Goal: Task Accomplishment & Management: Use online tool/utility

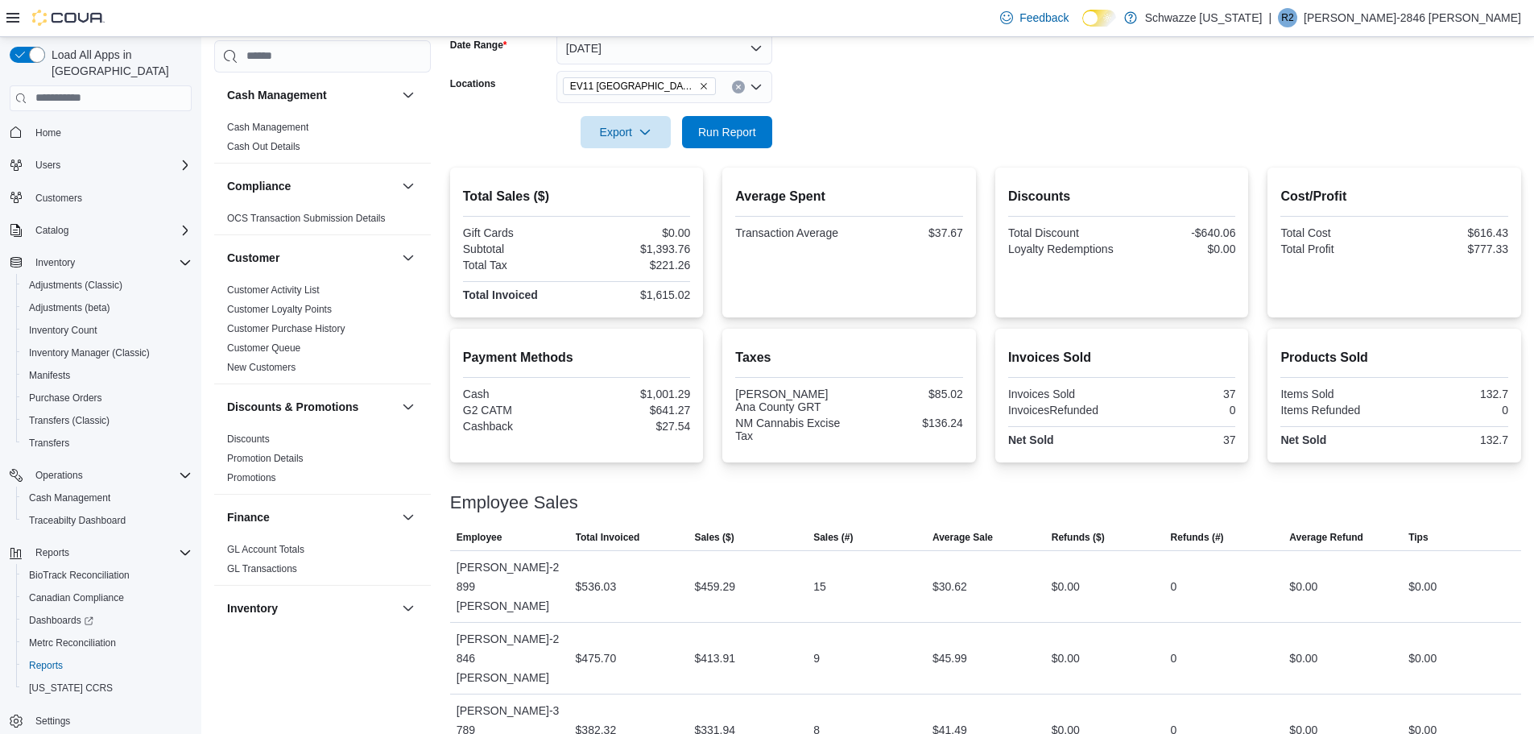
scroll to position [255, 0]
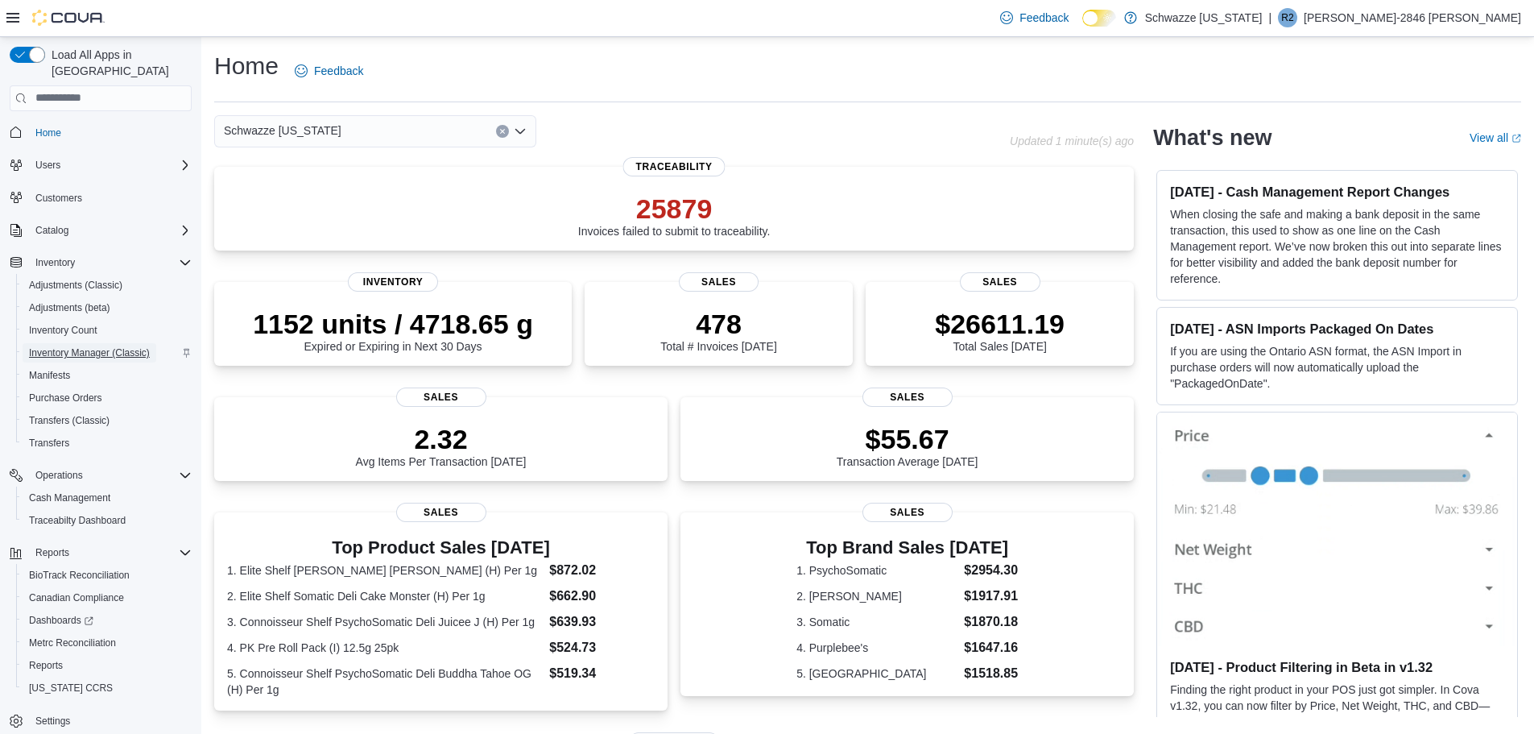
click at [123, 346] on span "Inventory Manager (Classic)" at bounding box center [89, 352] width 121 height 13
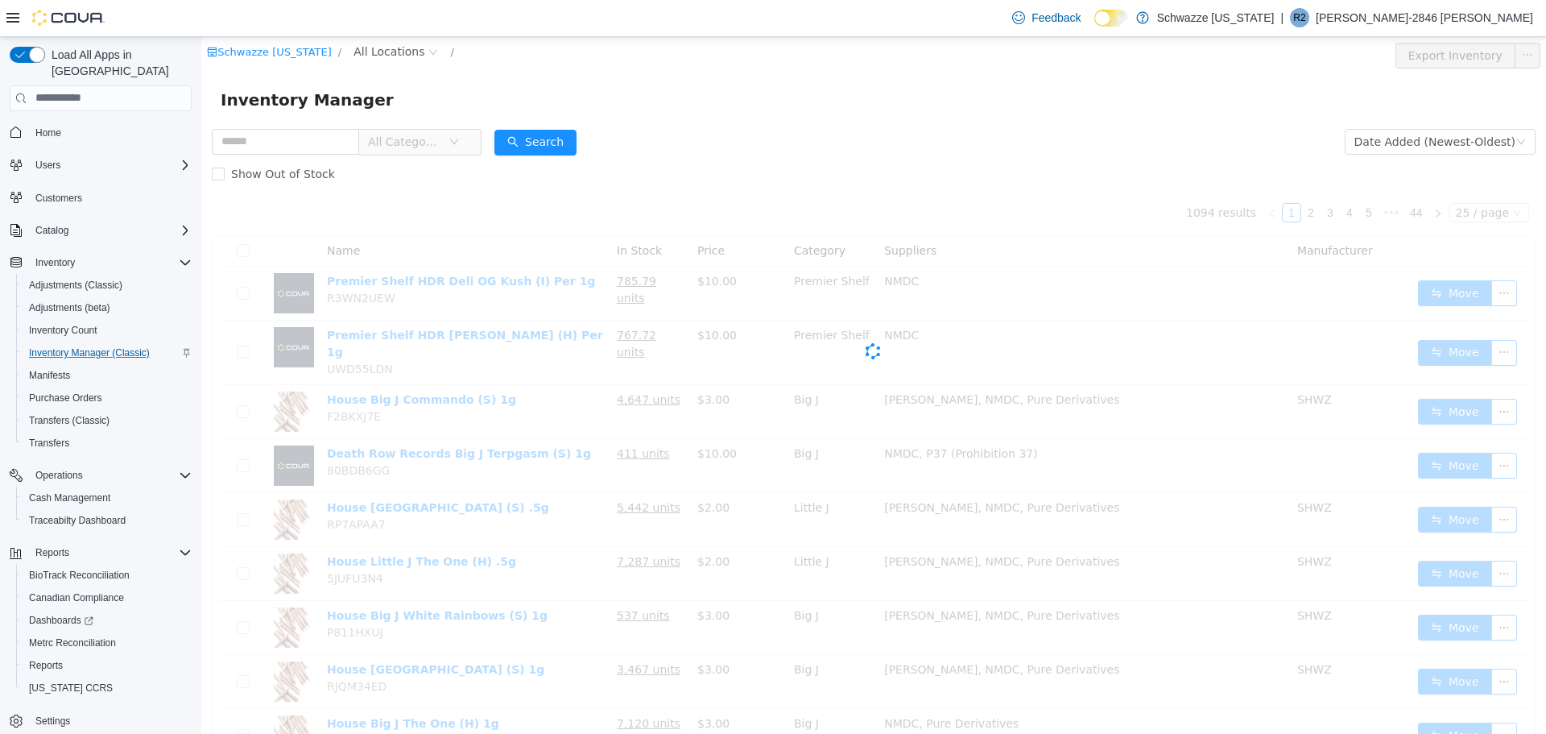
click at [399, 49] on span "All Locations" at bounding box center [389, 51] width 71 height 18
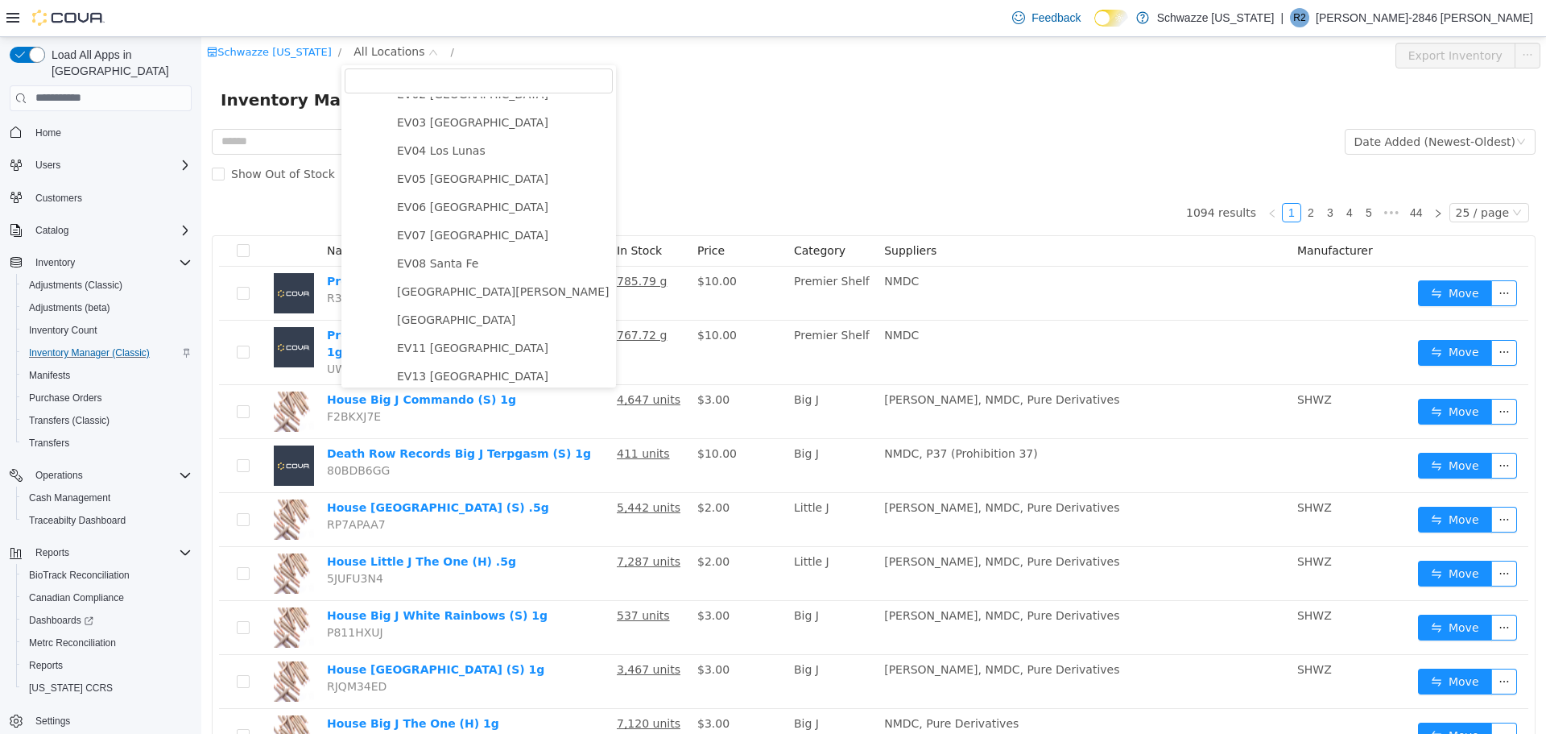
scroll to position [161, 0]
click at [490, 293] on span "EV11 Las Cruces South Valley" at bounding box center [472, 286] width 151 height 13
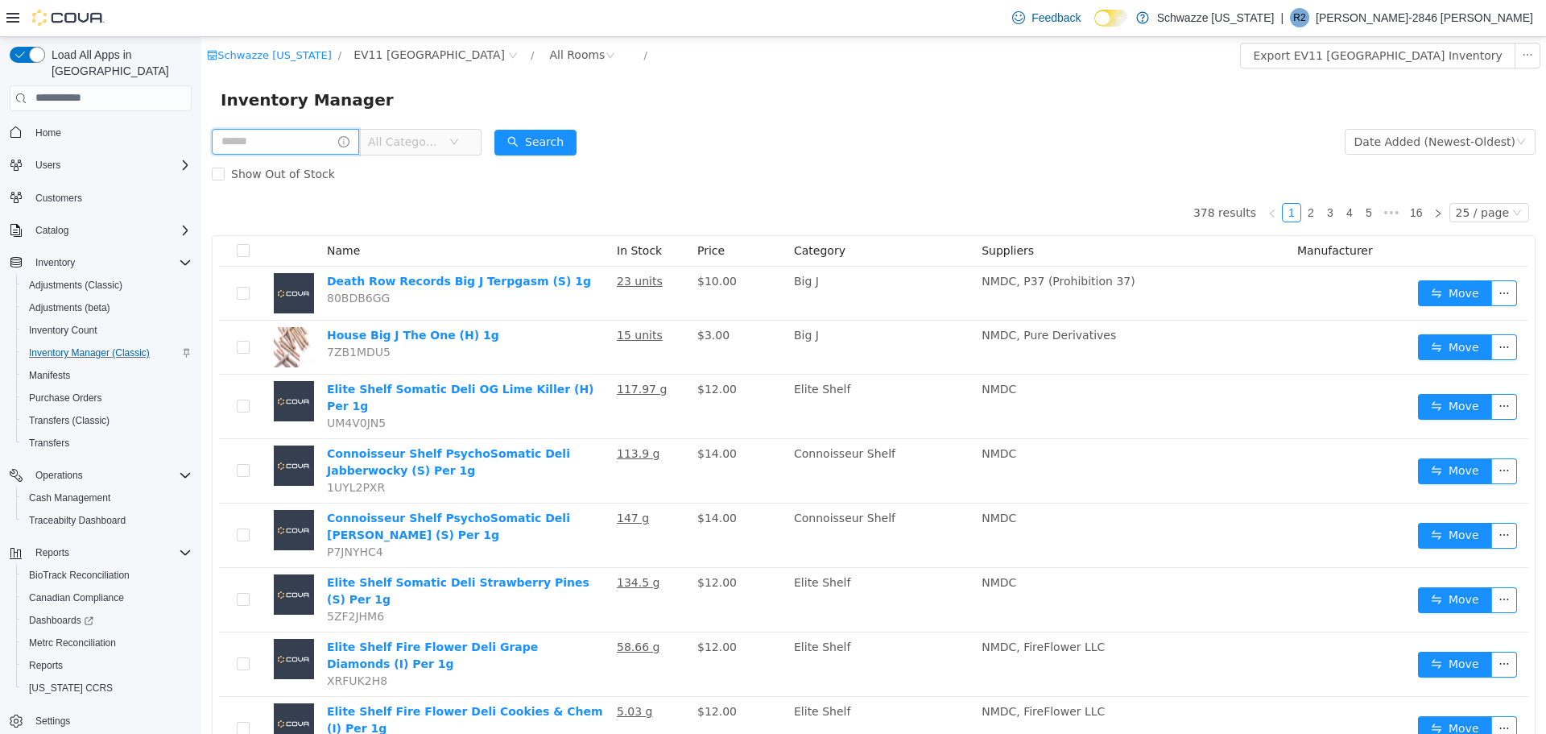
click at [297, 132] on input "text" at bounding box center [285, 141] width 147 height 26
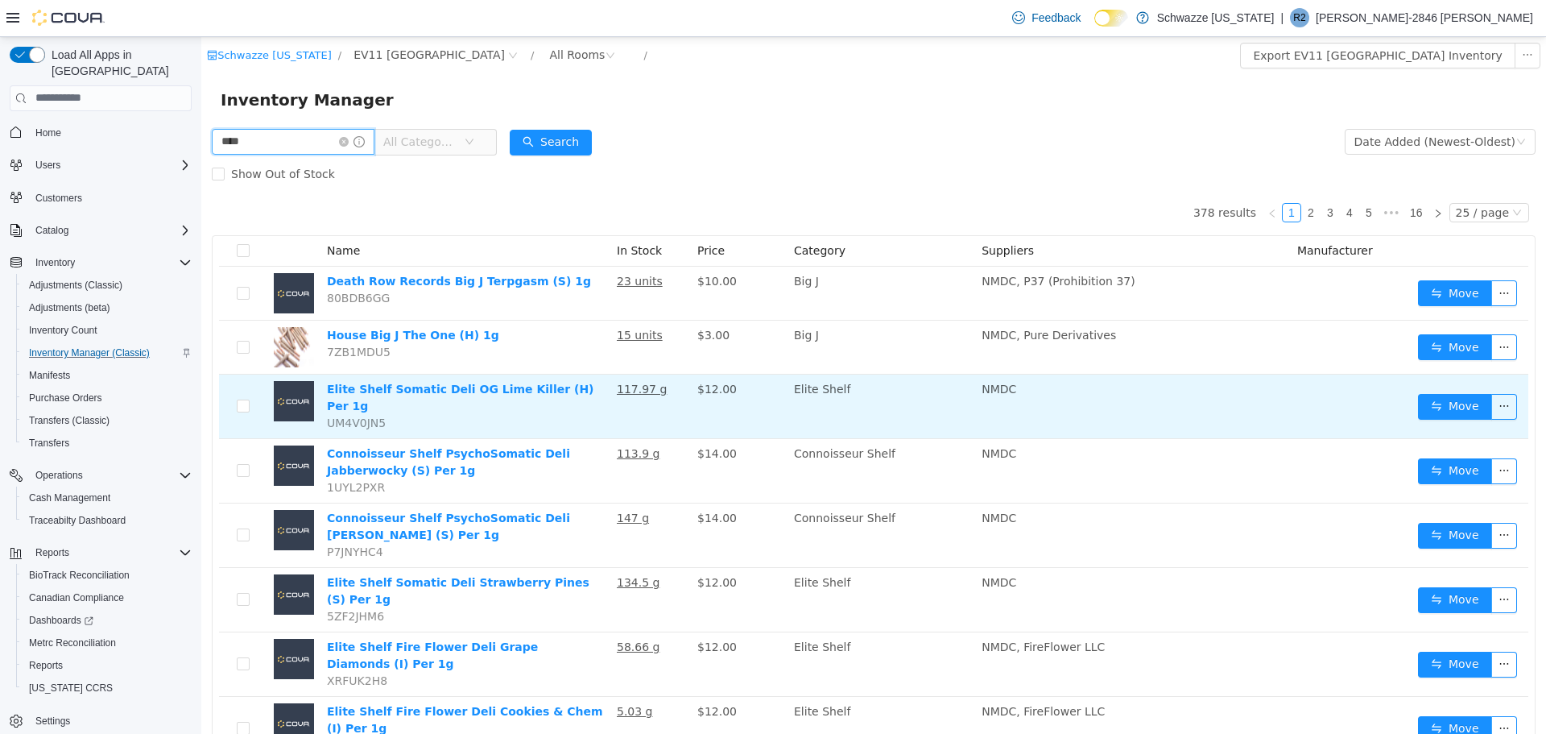
type input "****"
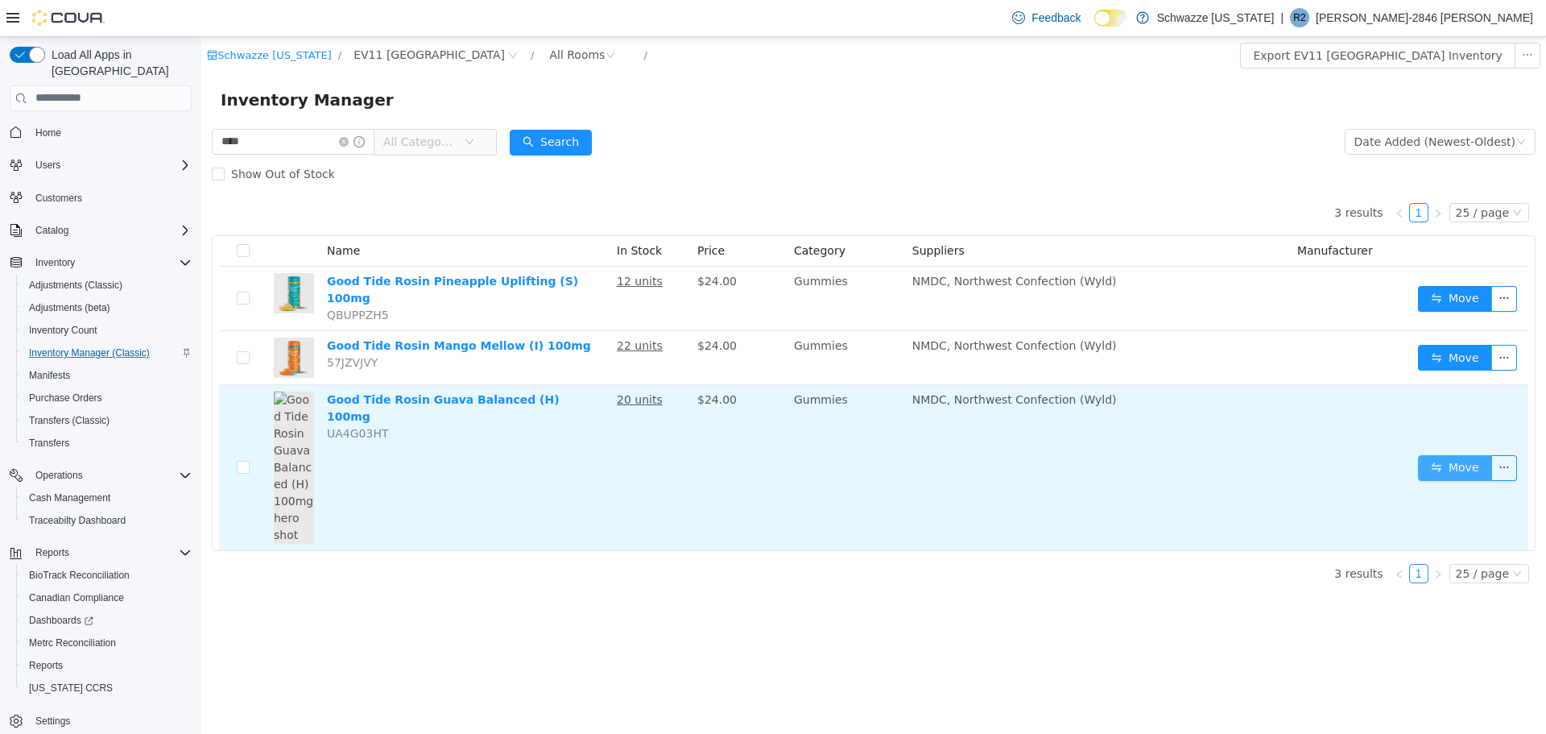
click at [1480, 457] on button "Move" at bounding box center [1455, 467] width 74 height 26
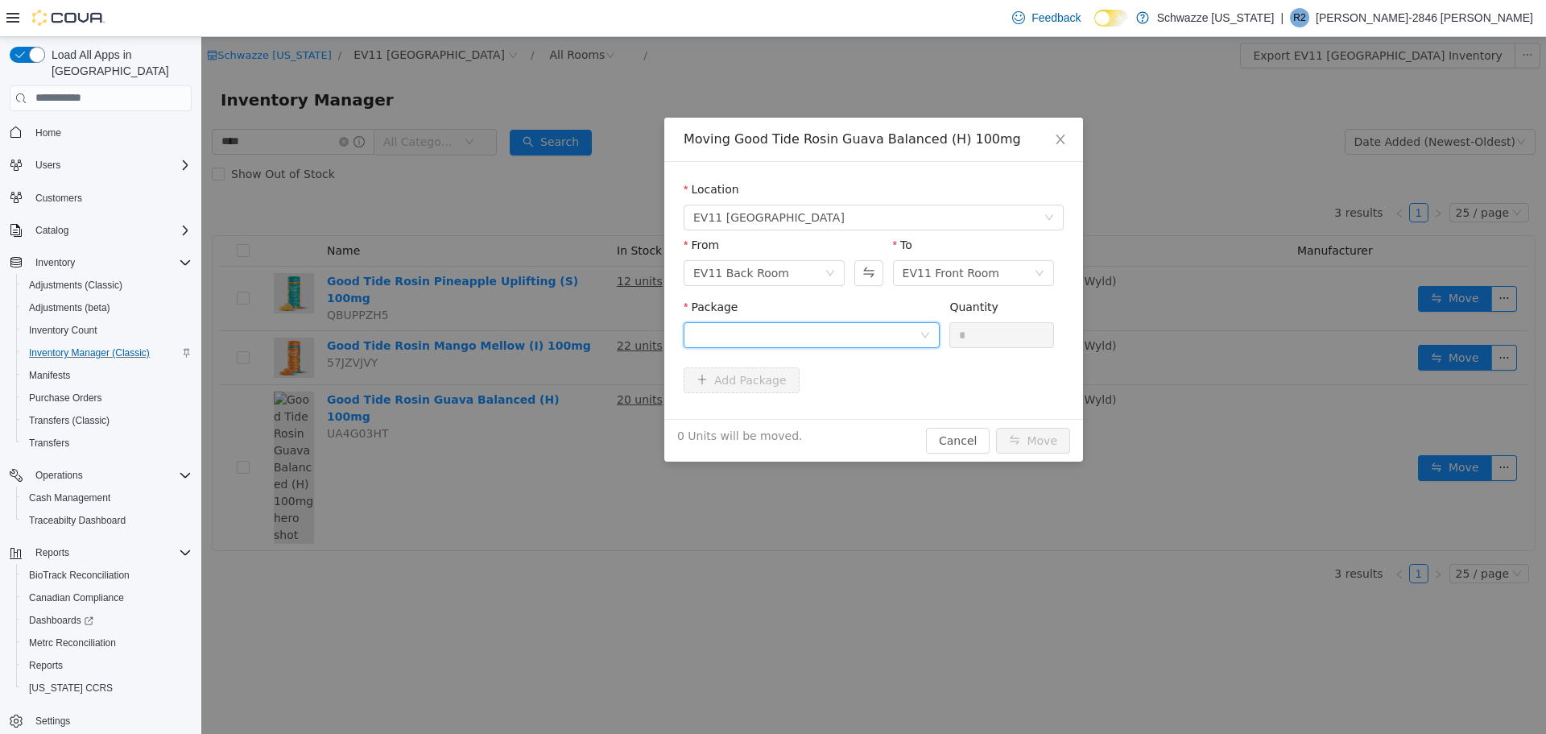
click at [822, 332] on div at bounding box center [806, 334] width 226 height 24
click at [796, 392] on li "9578248416927843 Quantity : 20 Units" at bounding box center [812, 400] width 256 height 43
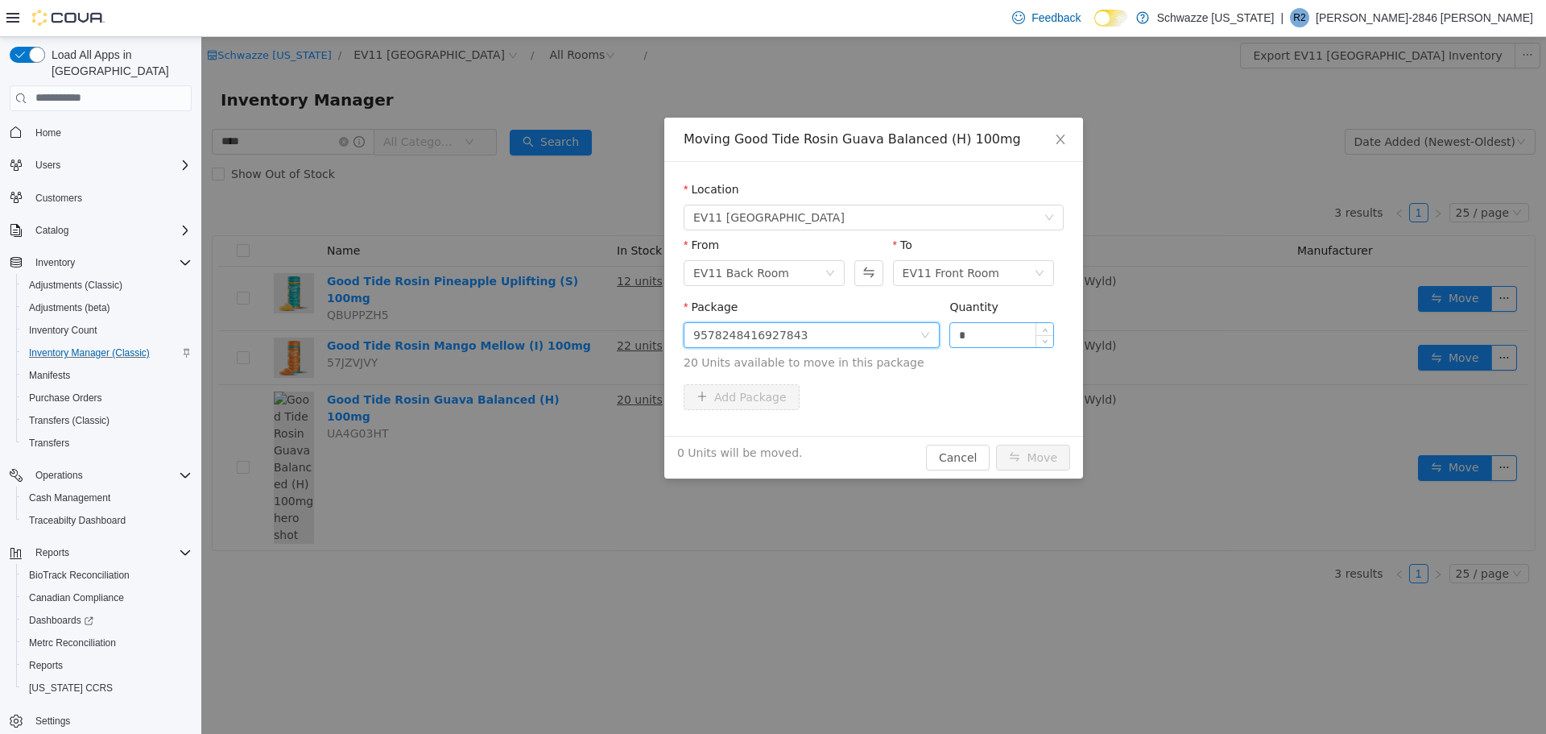
click at [962, 330] on input "*" at bounding box center [1001, 334] width 103 height 24
type input "**"
click at [1044, 447] on button "Move" at bounding box center [1033, 457] width 74 height 26
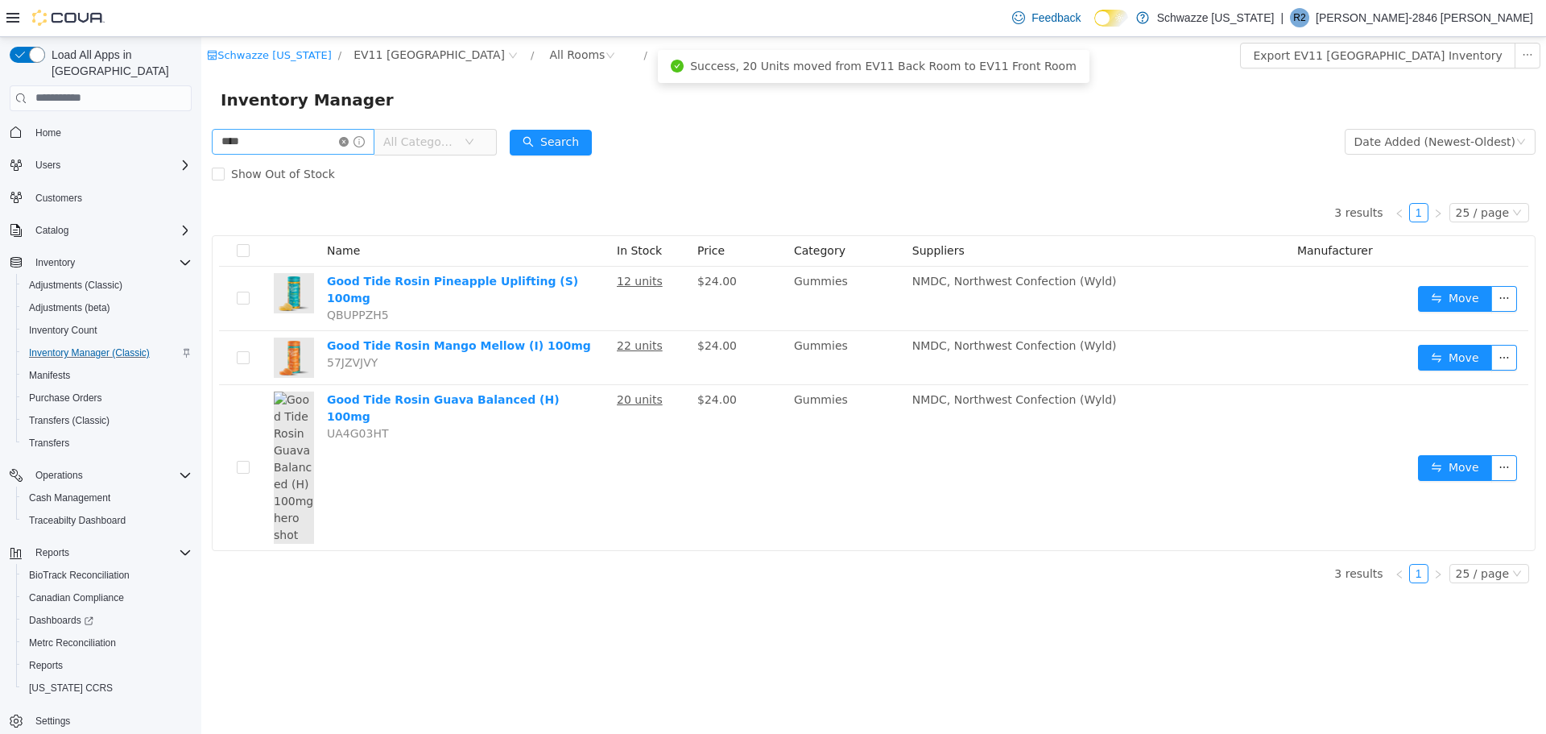
click at [349, 143] on icon "icon: close-circle" at bounding box center [344, 141] width 10 height 10
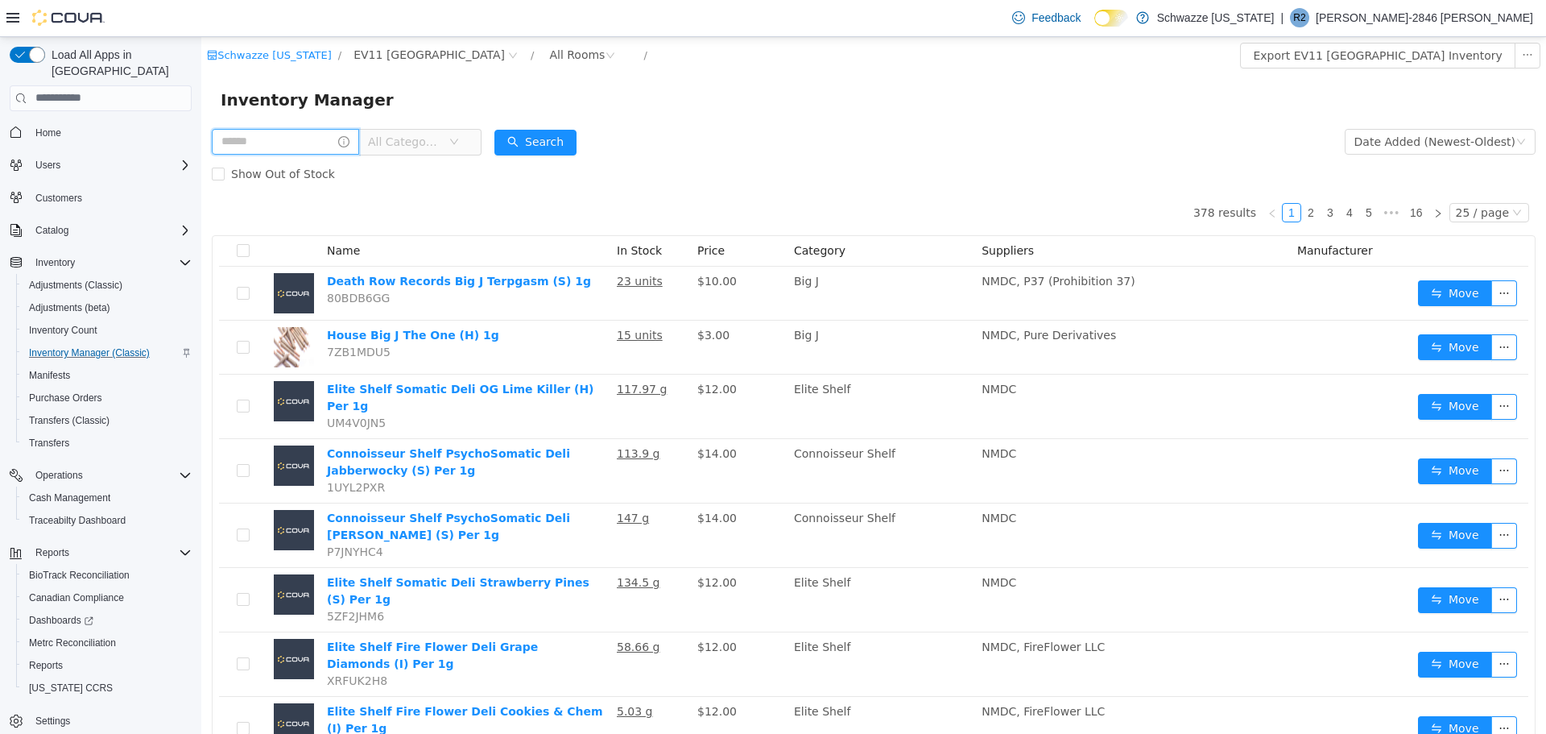
click at [259, 152] on input "text" at bounding box center [285, 141] width 147 height 26
type input "****"
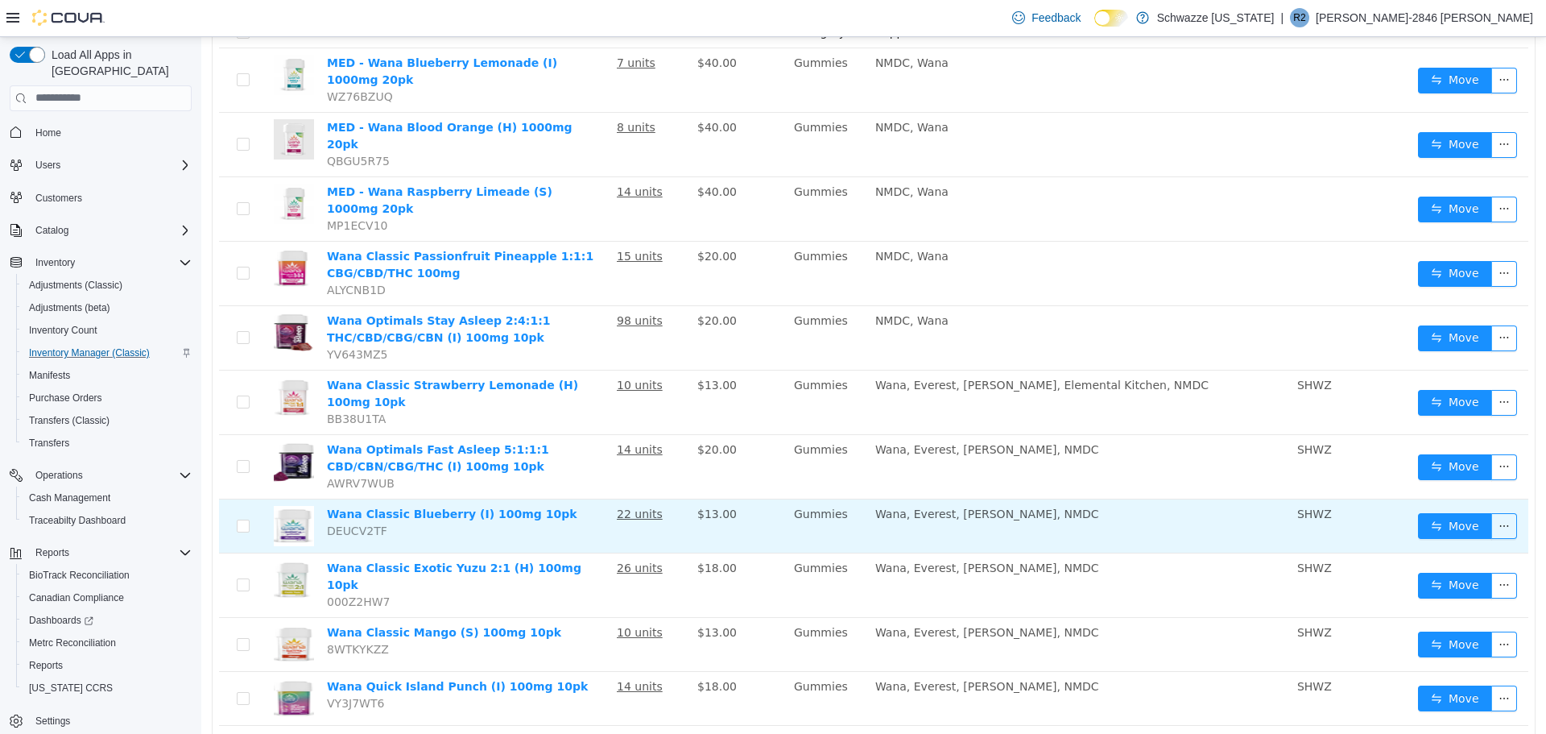
scroll to position [242, 0]
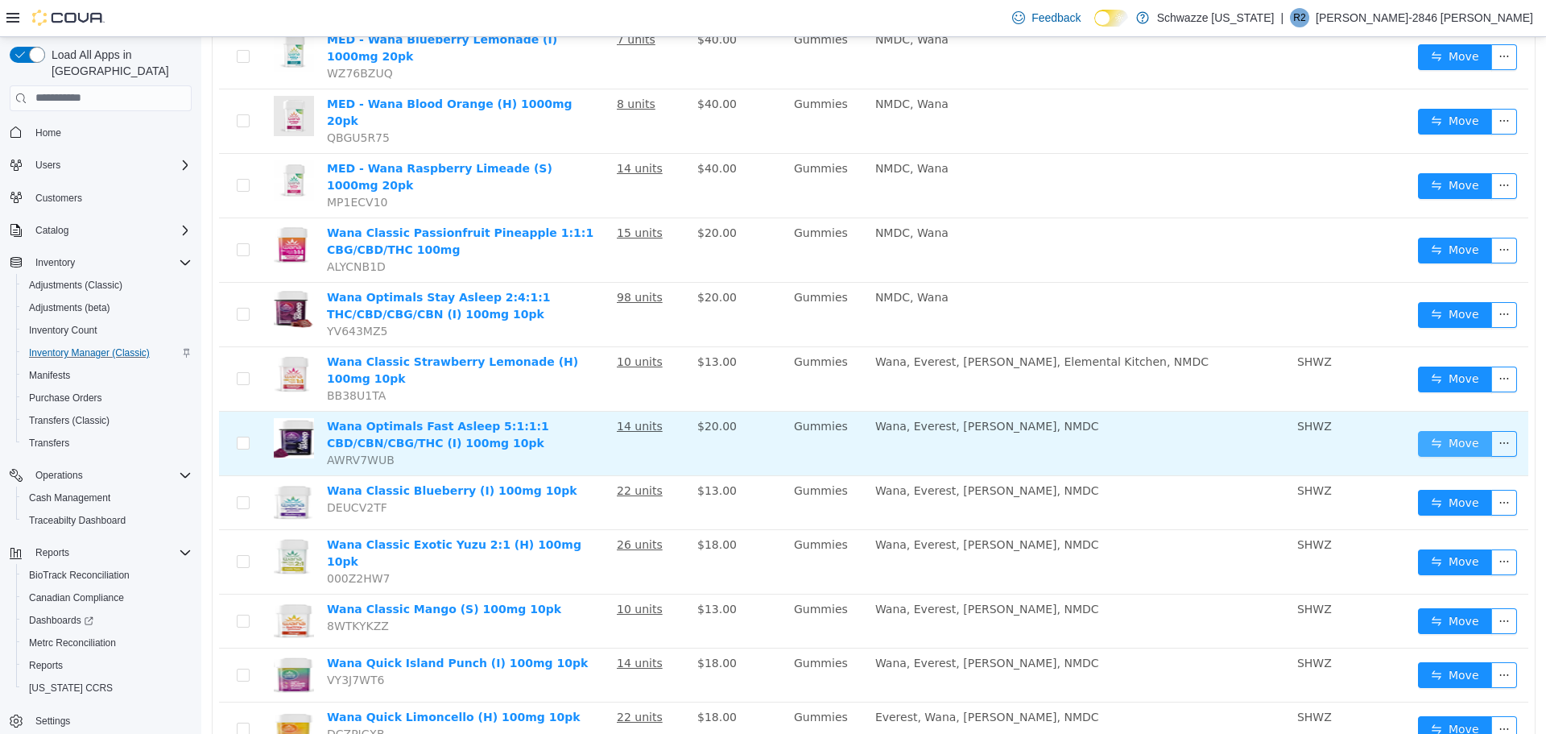
click at [1430, 430] on button "Move" at bounding box center [1455, 443] width 74 height 26
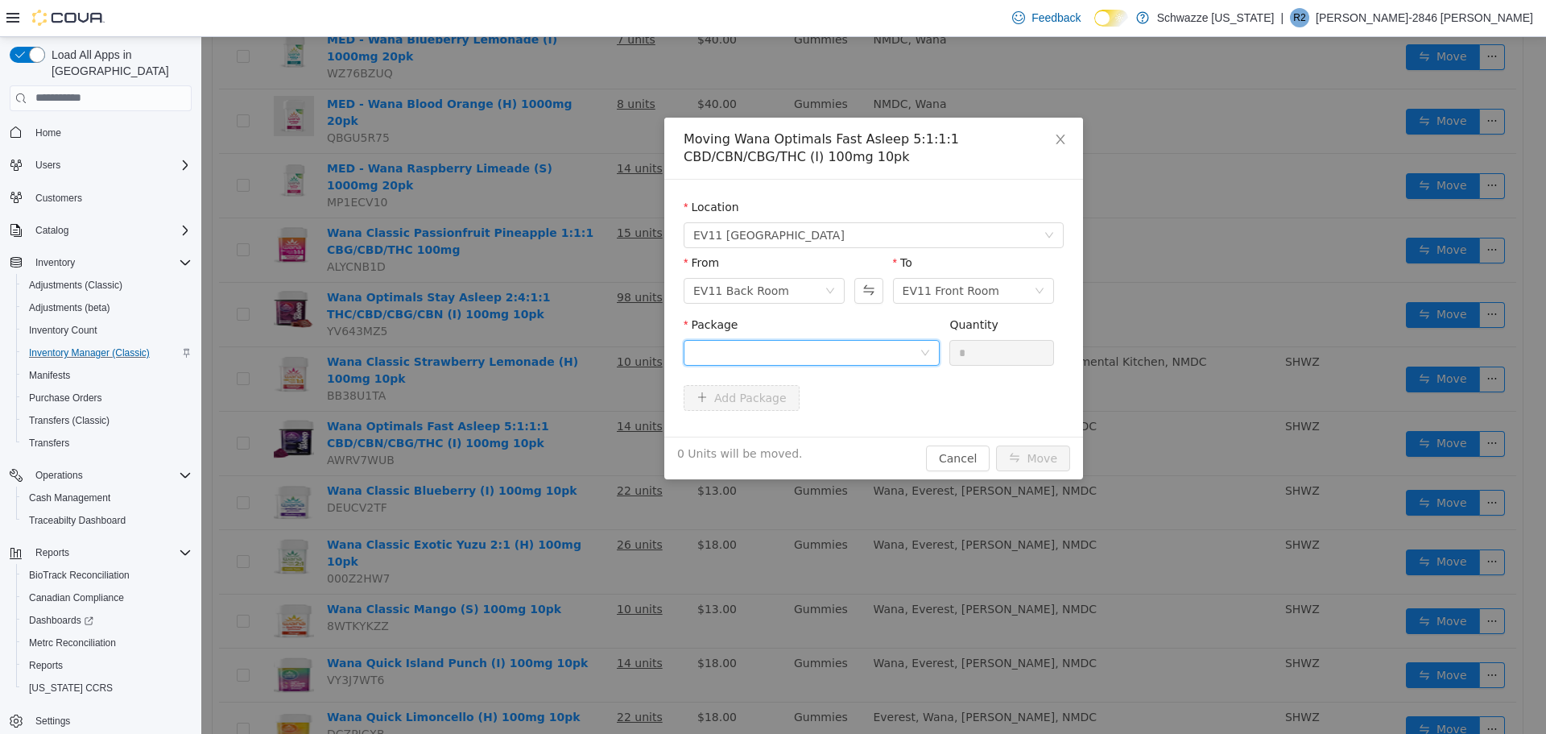
click at [821, 345] on div at bounding box center [806, 352] width 226 height 24
click at [825, 414] on li "9487191799829483 Quantity : 10 Units" at bounding box center [812, 418] width 256 height 43
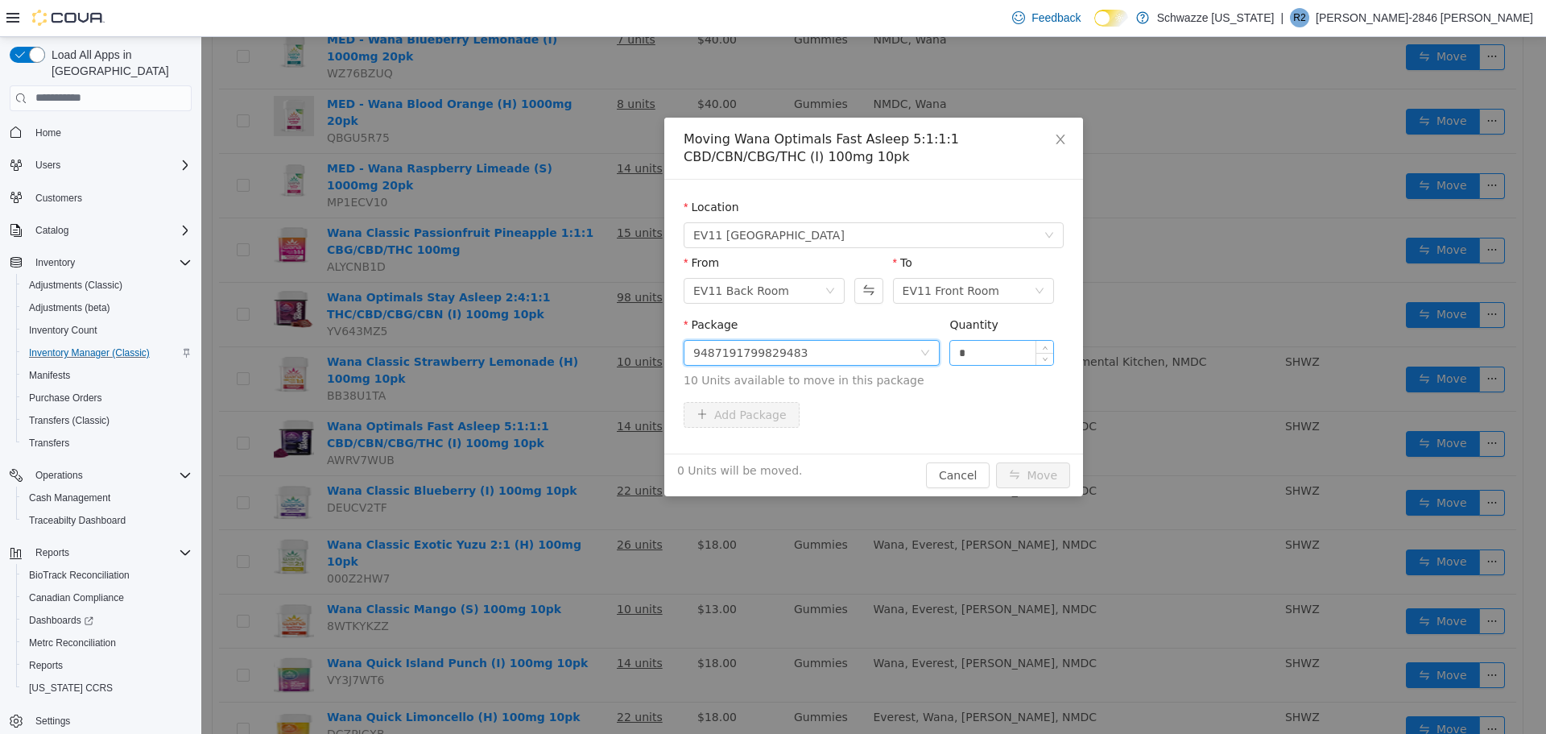
click at [952, 355] on input "*" at bounding box center [1001, 352] width 103 height 24
type input "**"
click at [1045, 472] on button "Move" at bounding box center [1033, 474] width 74 height 26
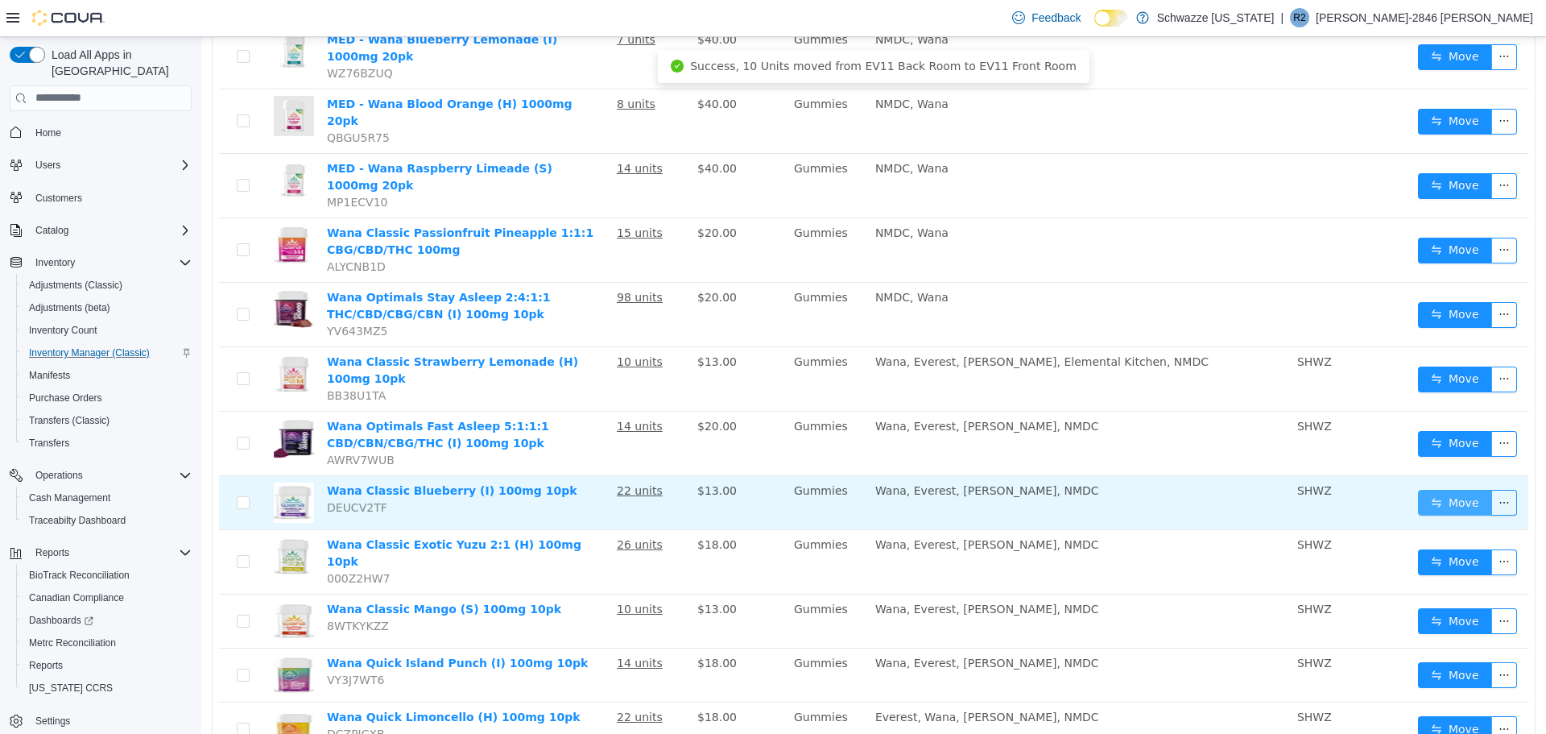
click at [1453, 489] on button "Move" at bounding box center [1455, 502] width 74 height 26
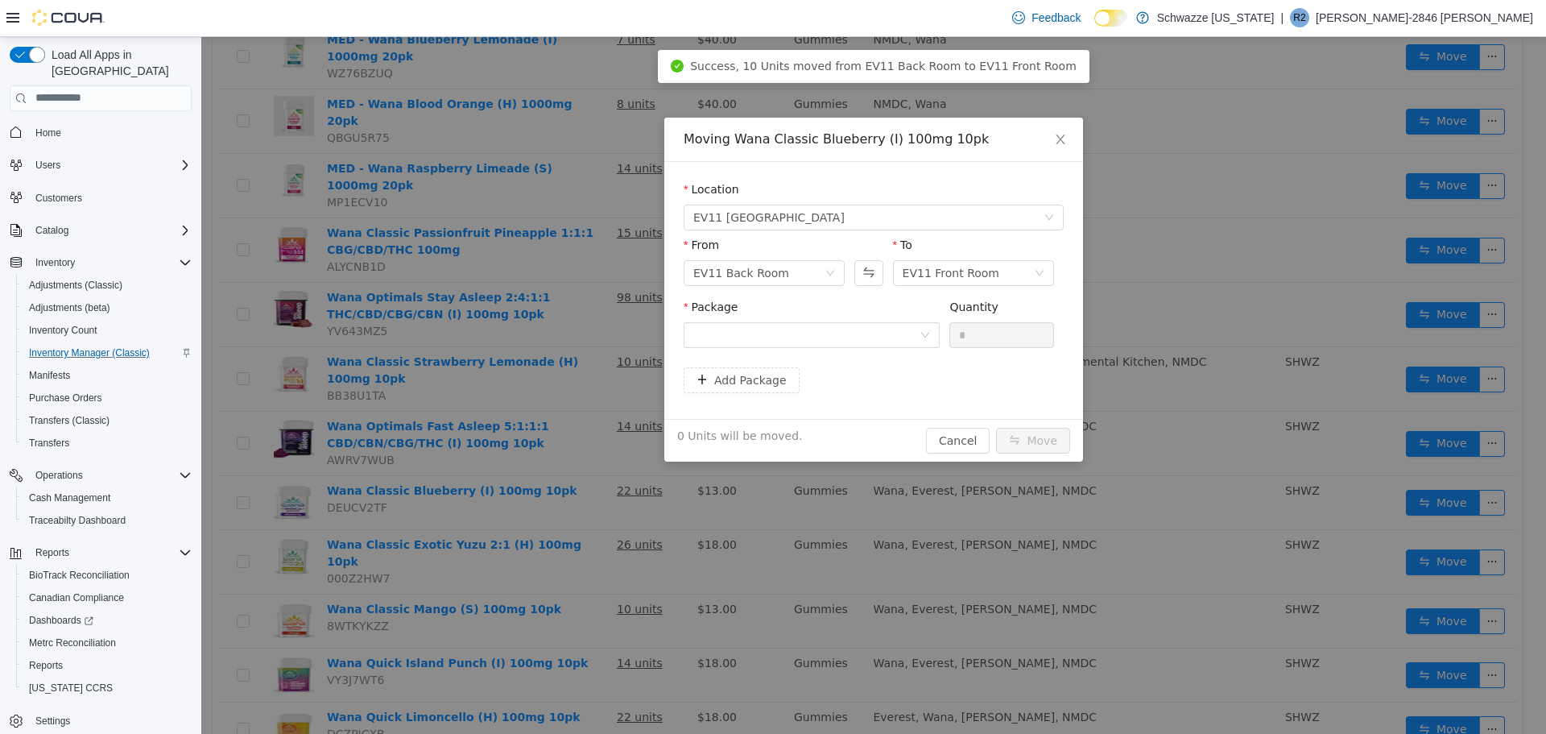
click at [829, 348] on div "Package" at bounding box center [812, 326] width 256 height 56
click at [832, 337] on div at bounding box center [806, 334] width 226 height 24
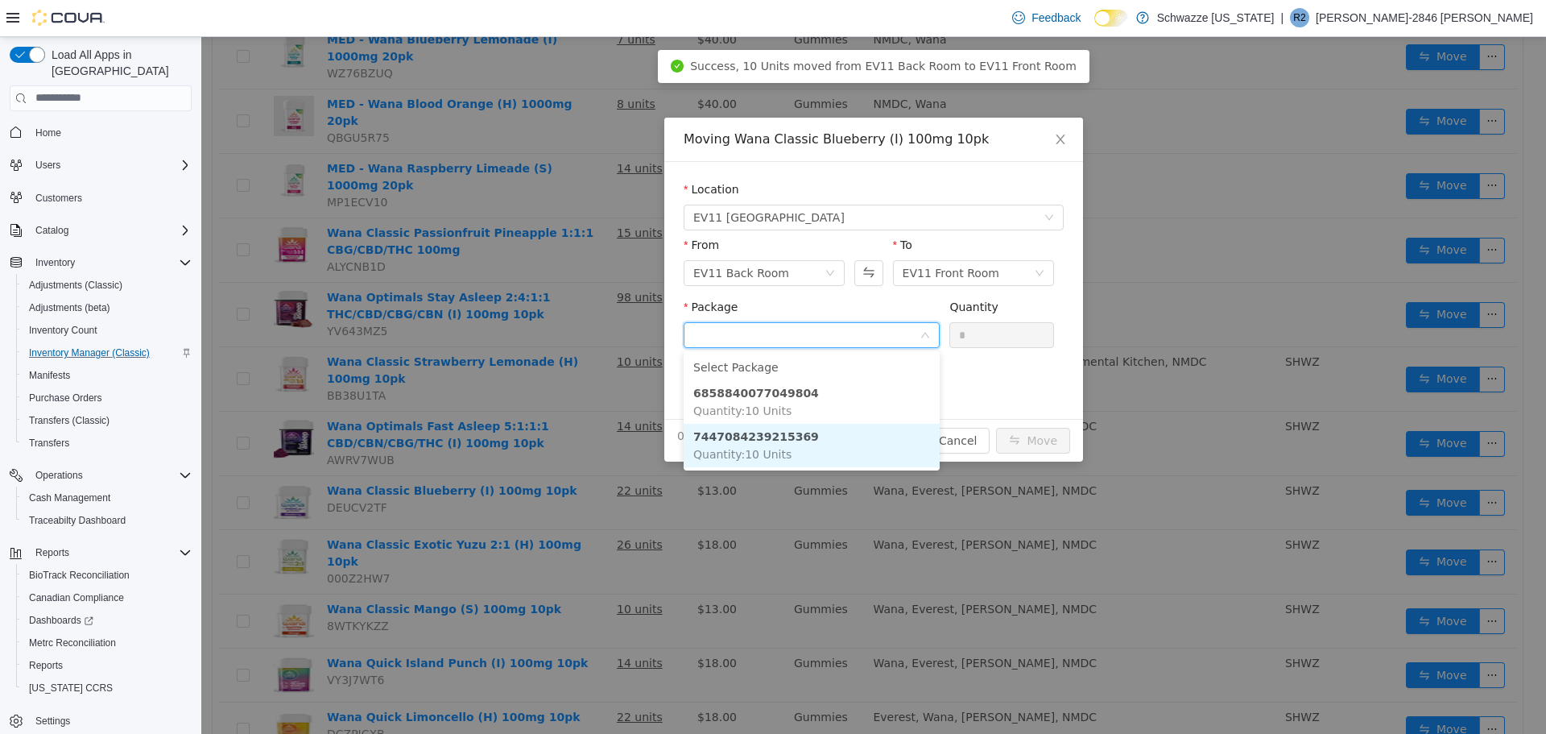
click at [821, 441] on li "7447084239215369 Quantity : 10 Units" at bounding box center [812, 444] width 256 height 43
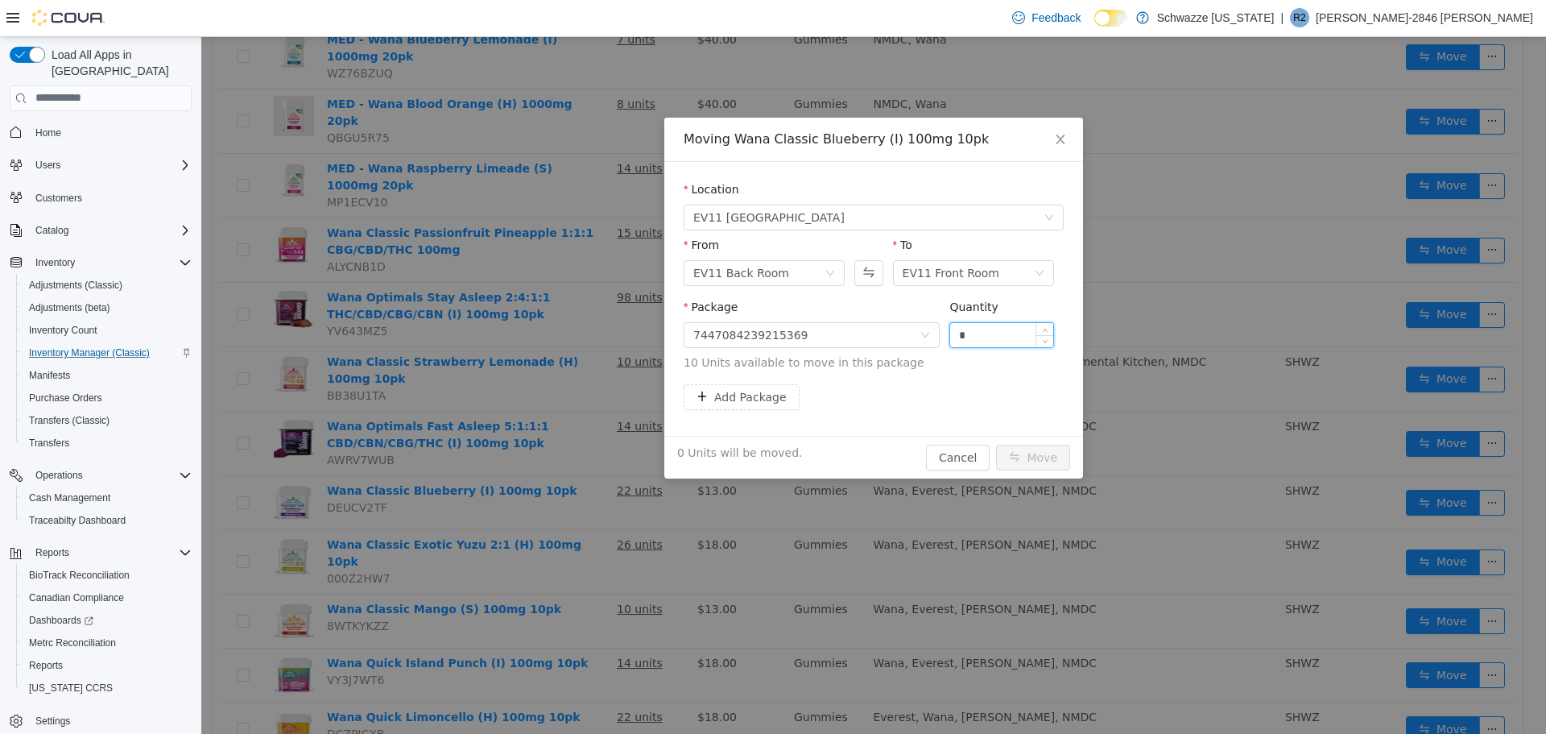
click at [954, 340] on input "*" at bounding box center [1001, 334] width 103 height 24
type input "**"
click at [1046, 444] on button "Move" at bounding box center [1033, 457] width 74 height 26
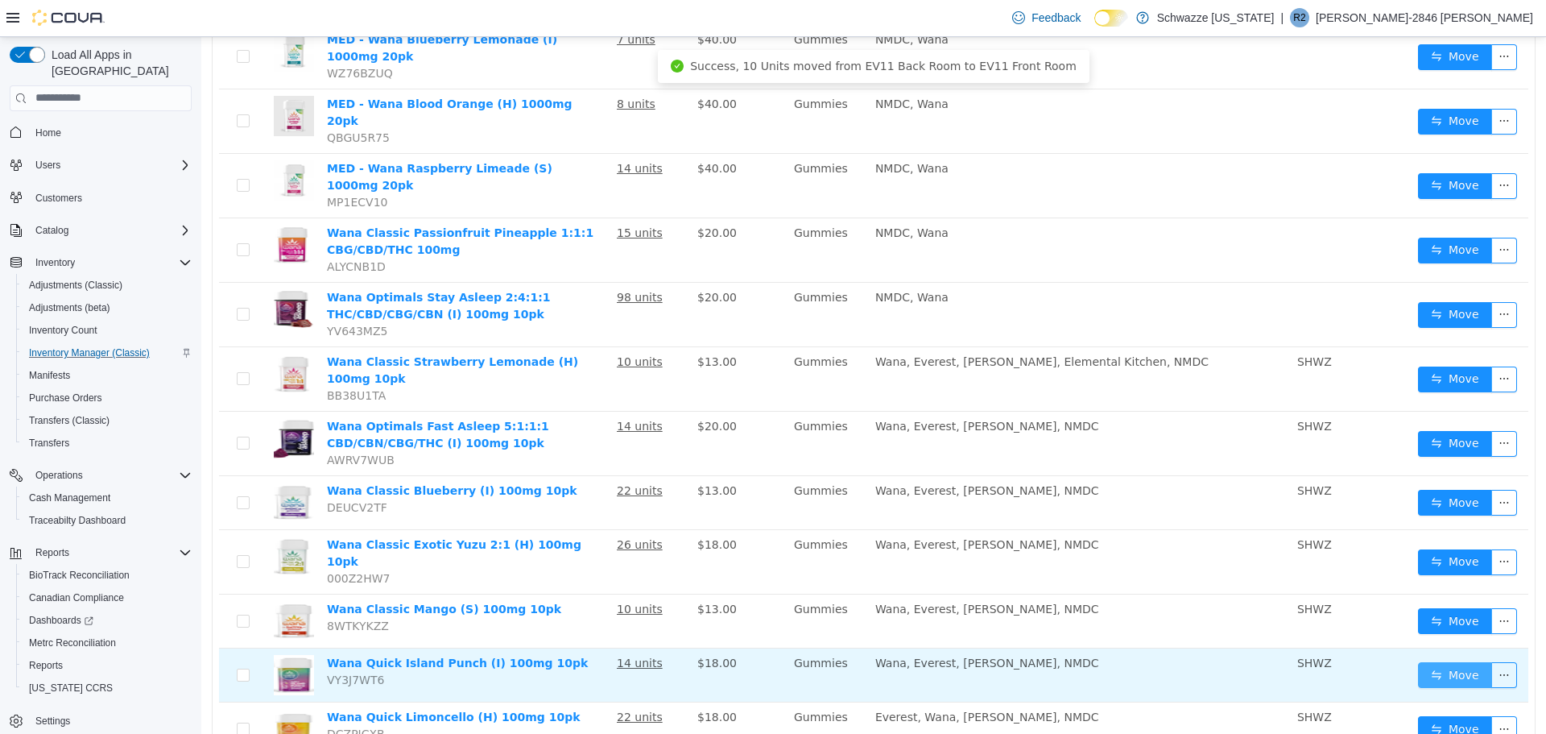
click at [1436, 661] on button "Move" at bounding box center [1455, 674] width 74 height 26
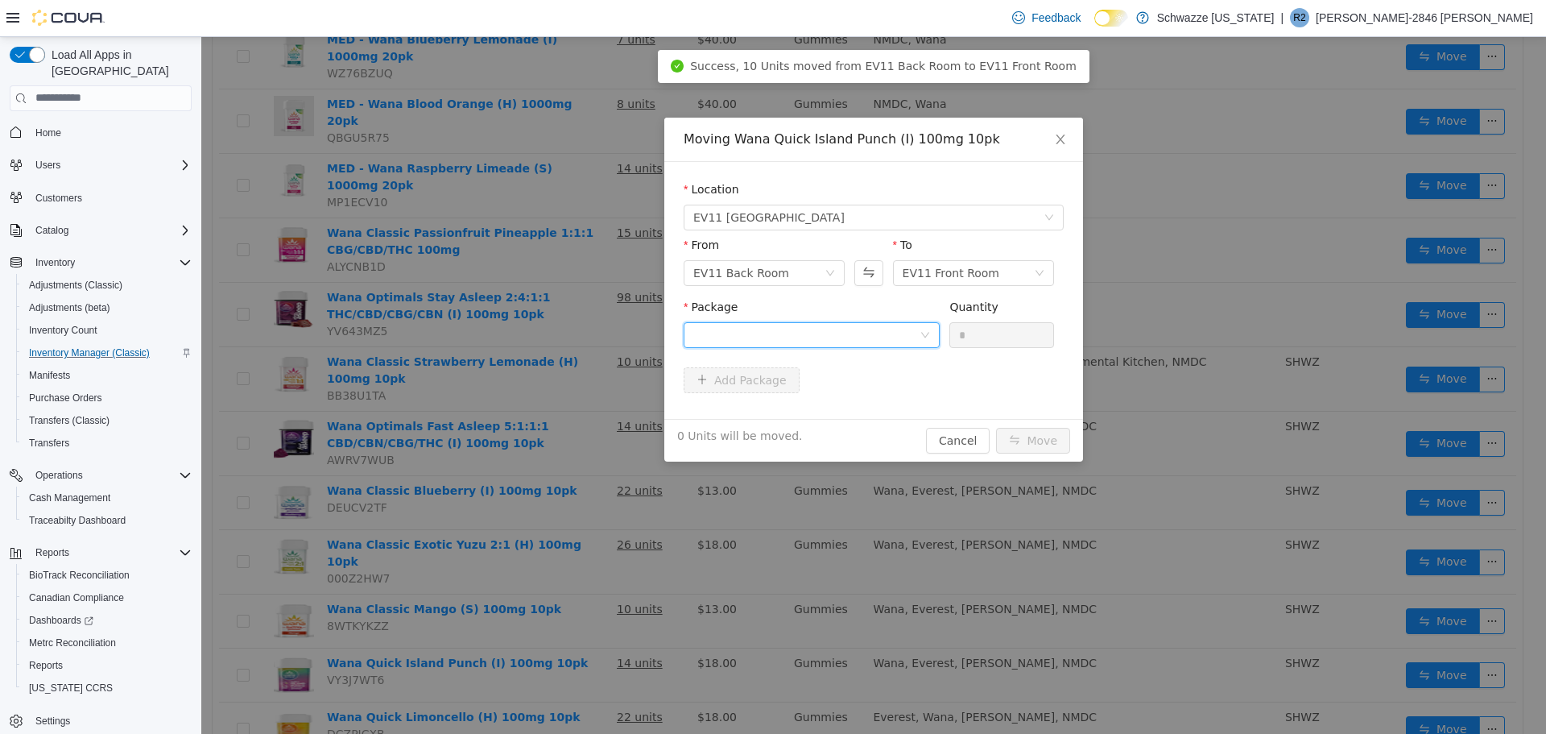
click at [834, 322] on div at bounding box center [806, 334] width 226 height 24
click at [832, 384] on li "6006383174028441 Quantity : 10 Units" at bounding box center [812, 400] width 256 height 43
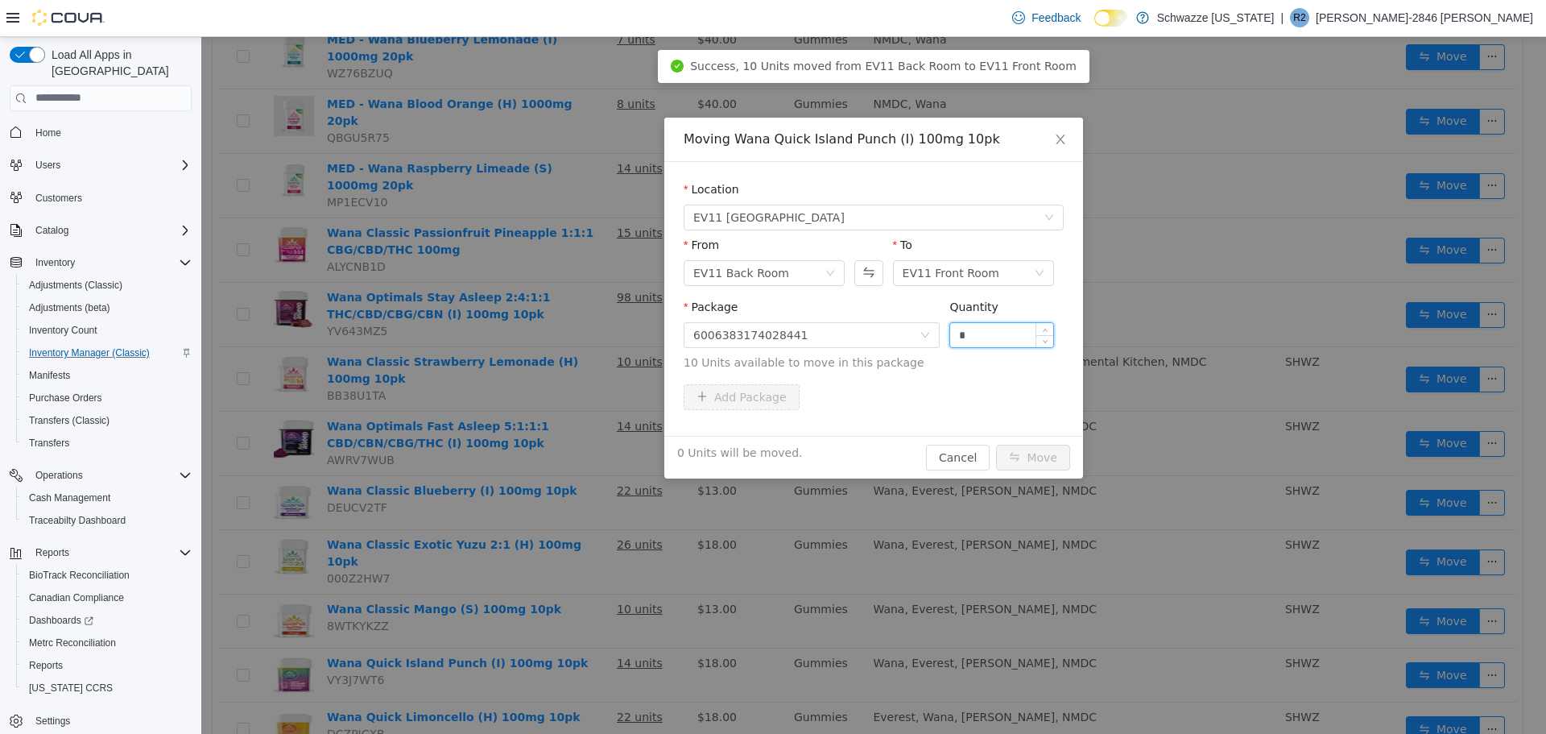
click at [957, 336] on input "*" at bounding box center [1001, 334] width 103 height 24
type input "**"
click at [1020, 462] on button "Move" at bounding box center [1033, 457] width 74 height 26
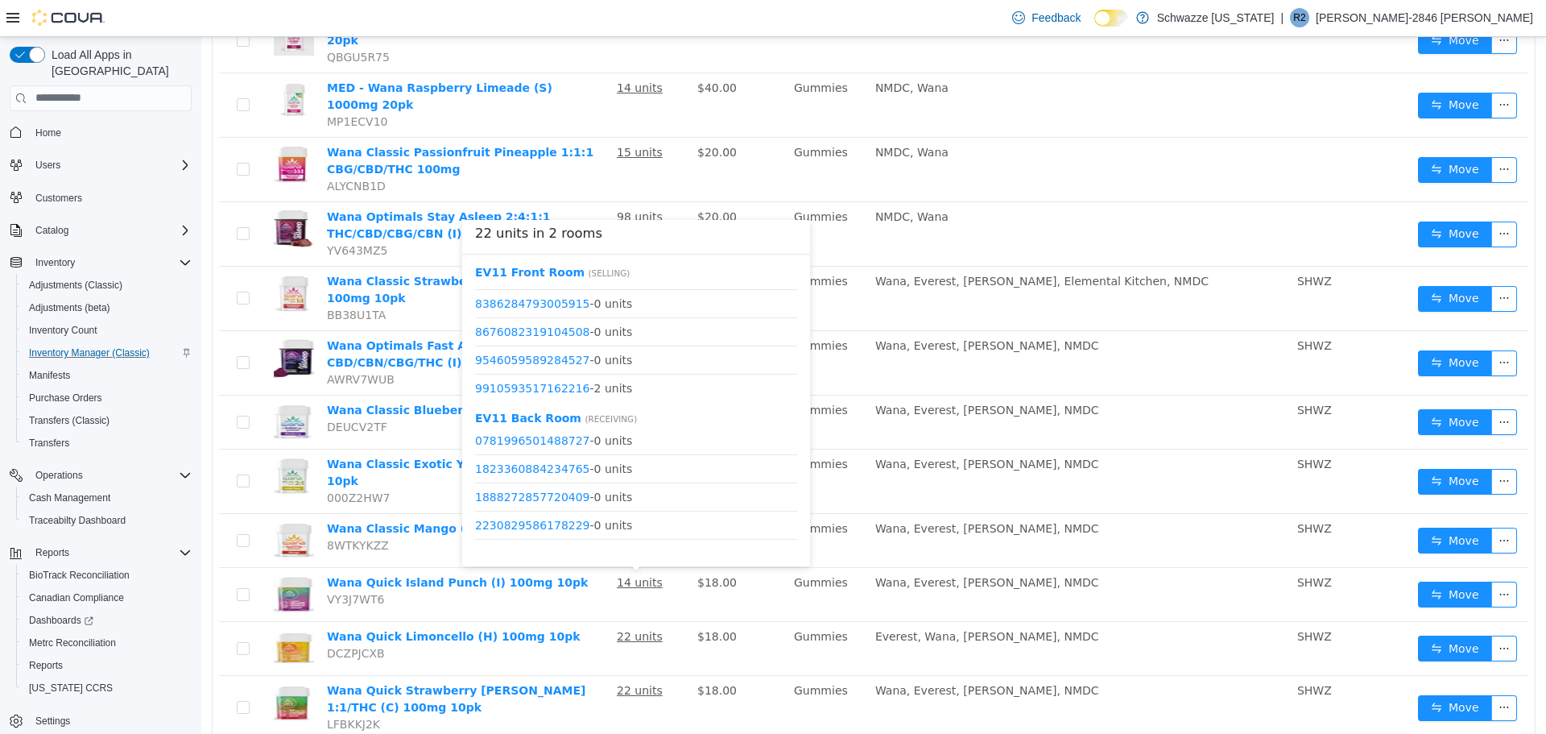
scroll to position [809, 0]
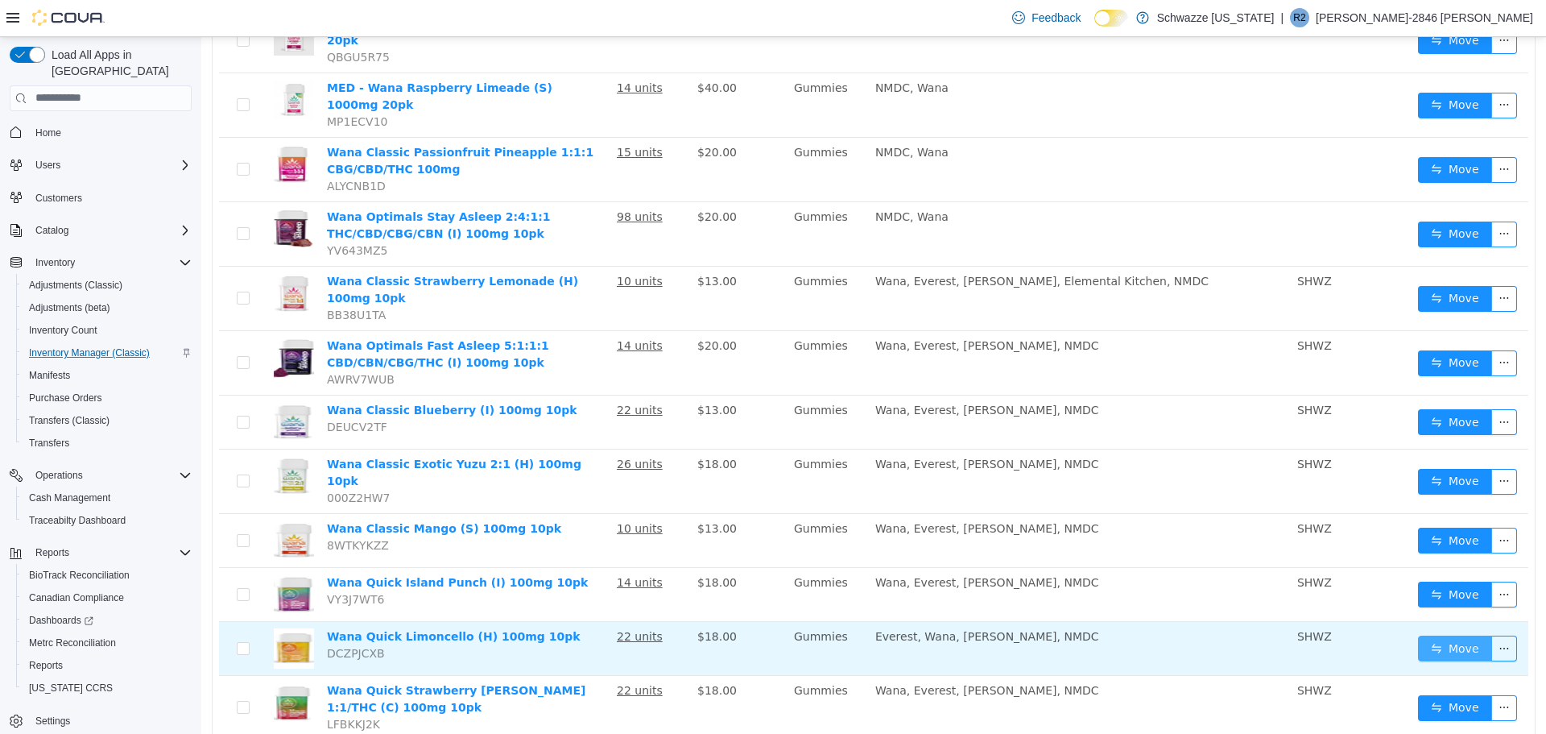
click at [1425, 635] on button "Move" at bounding box center [1455, 648] width 74 height 26
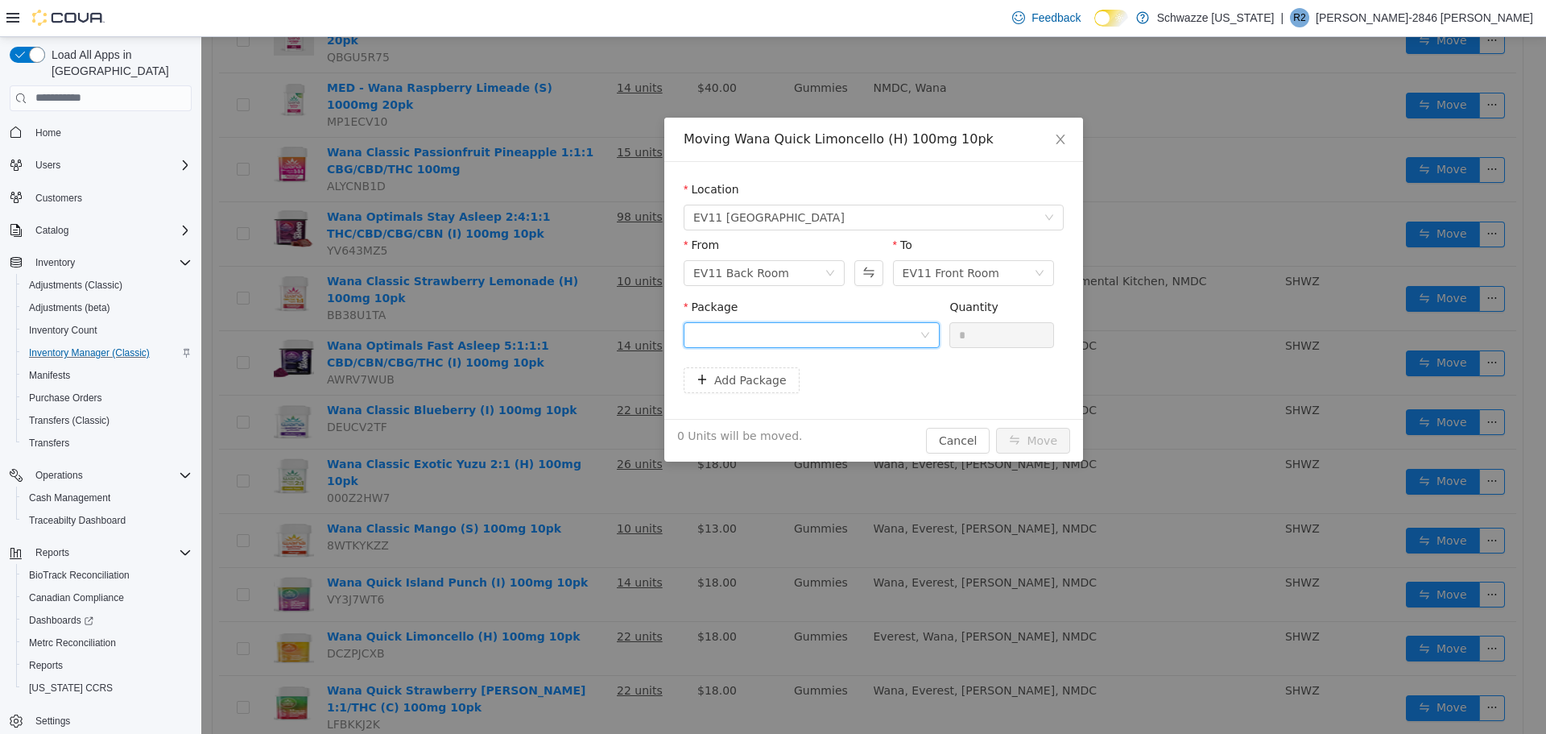
click at [853, 328] on div at bounding box center [806, 334] width 226 height 24
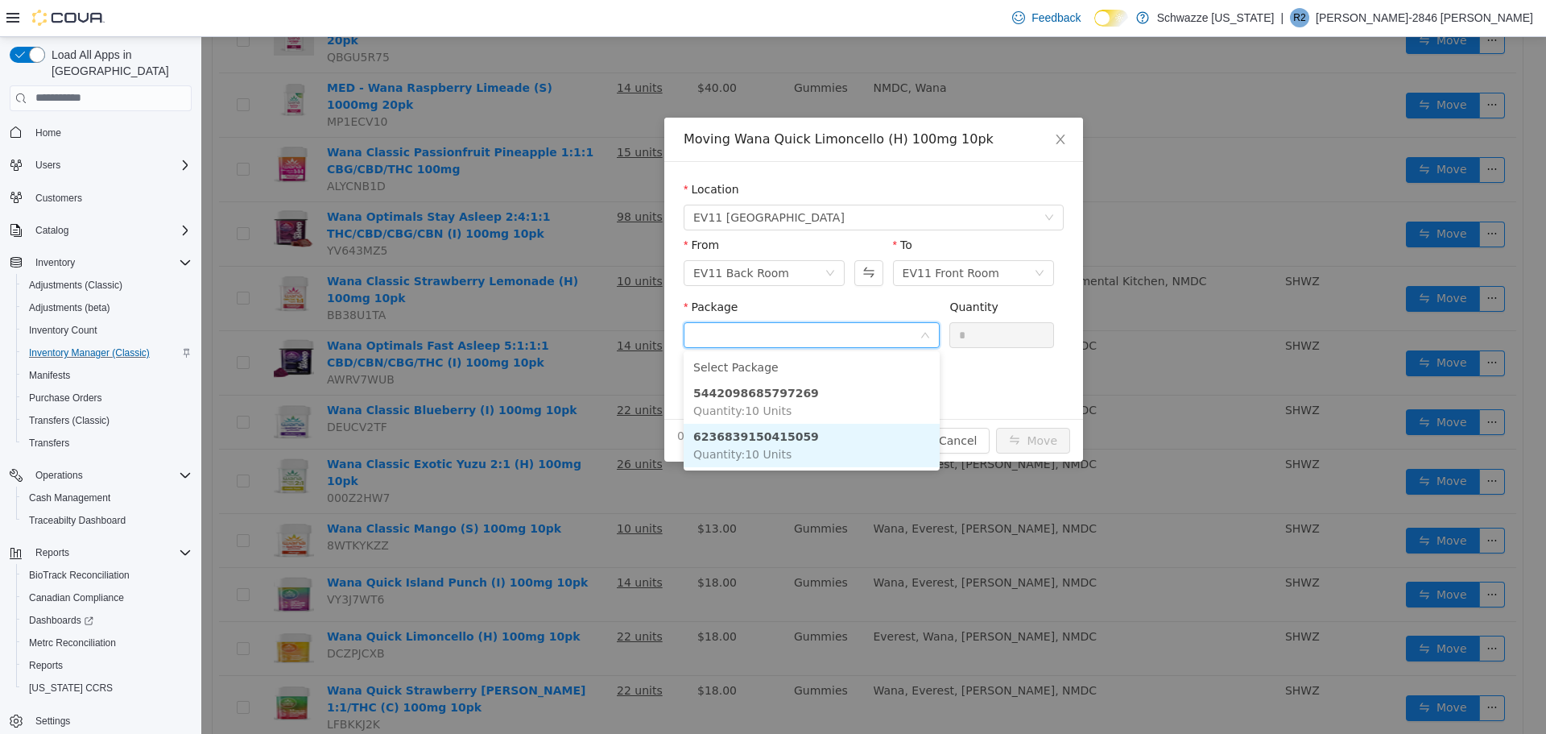
click at [856, 455] on li "6236839150415059 Quantity : 10 Units" at bounding box center [812, 444] width 256 height 43
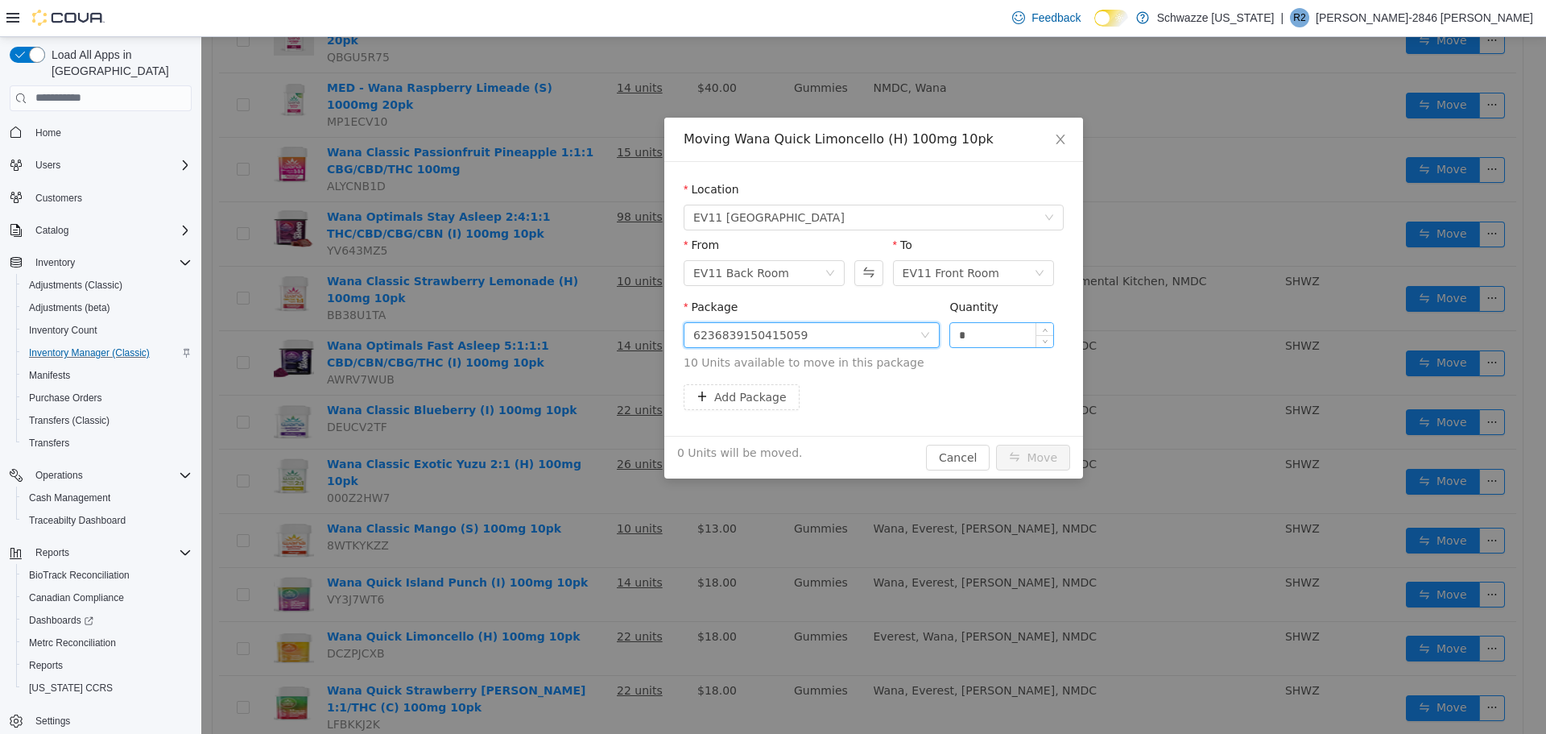
click at [956, 338] on input "*" at bounding box center [1001, 334] width 103 height 24
type input "**"
click at [1023, 454] on button "Move" at bounding box center [1033, 457] width 74 height 26
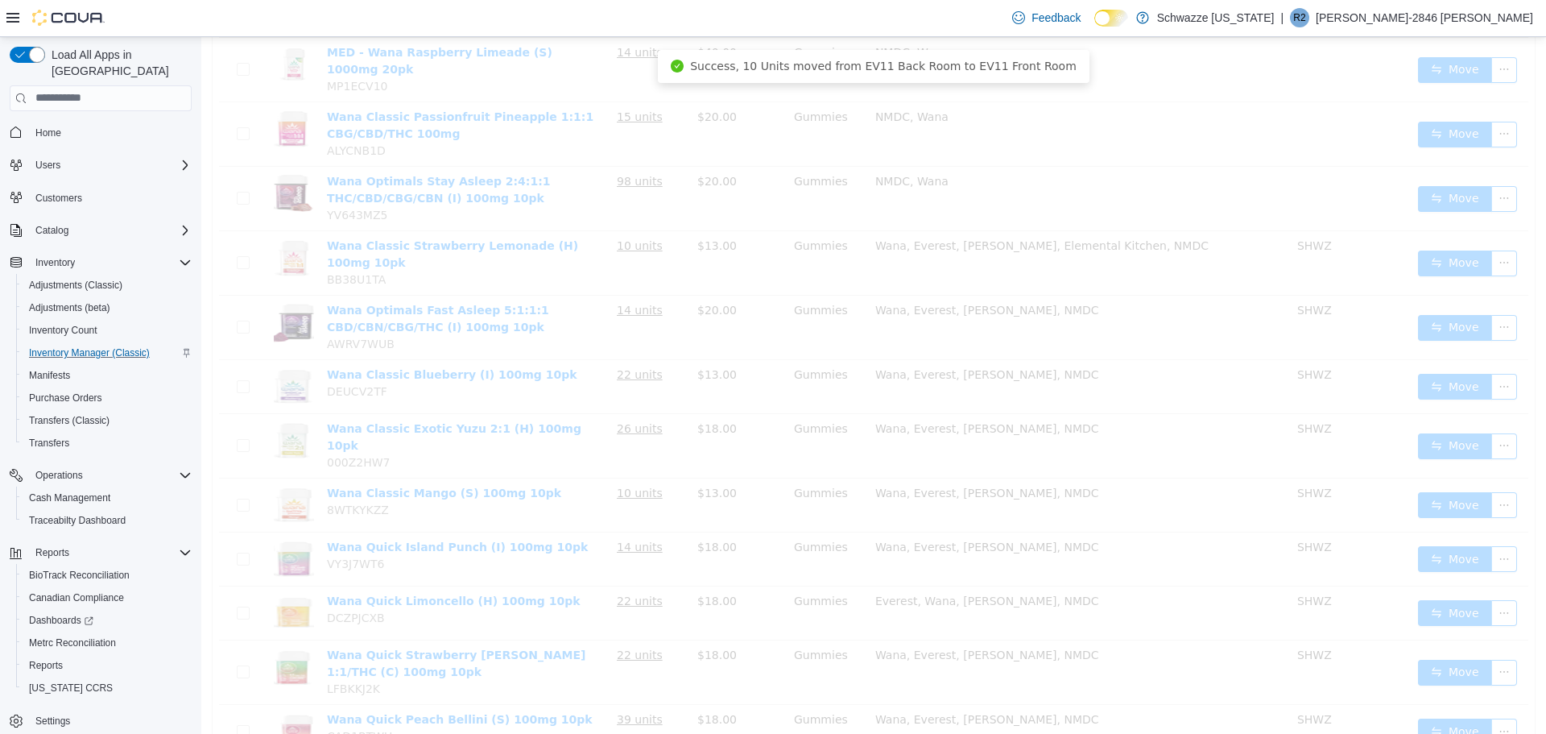
scroll to position [376, 0]
